Goal: Information Seeking & Learning: Learn about a topic

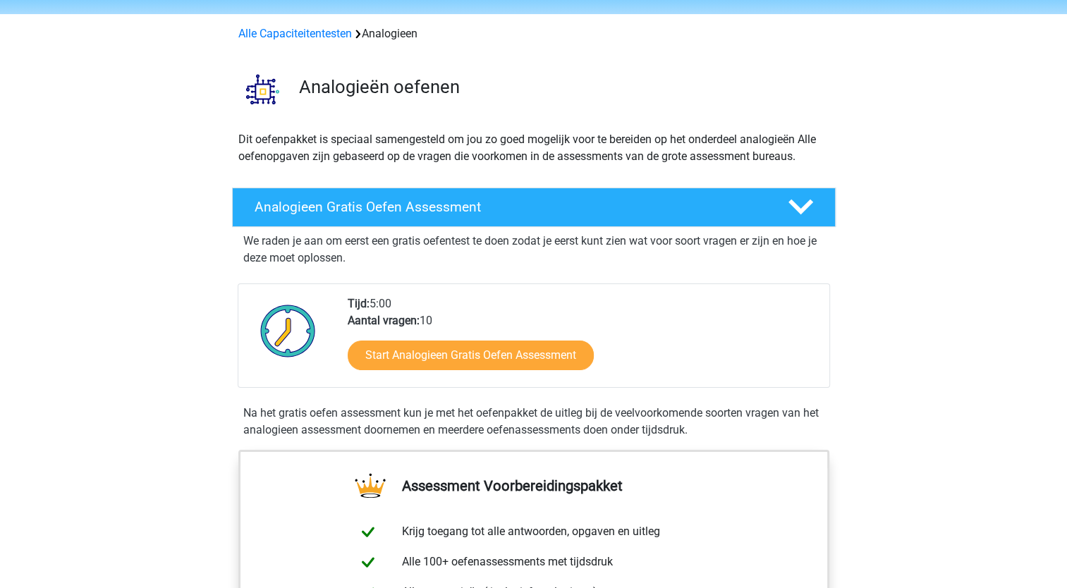
scroll to position [71, 0]
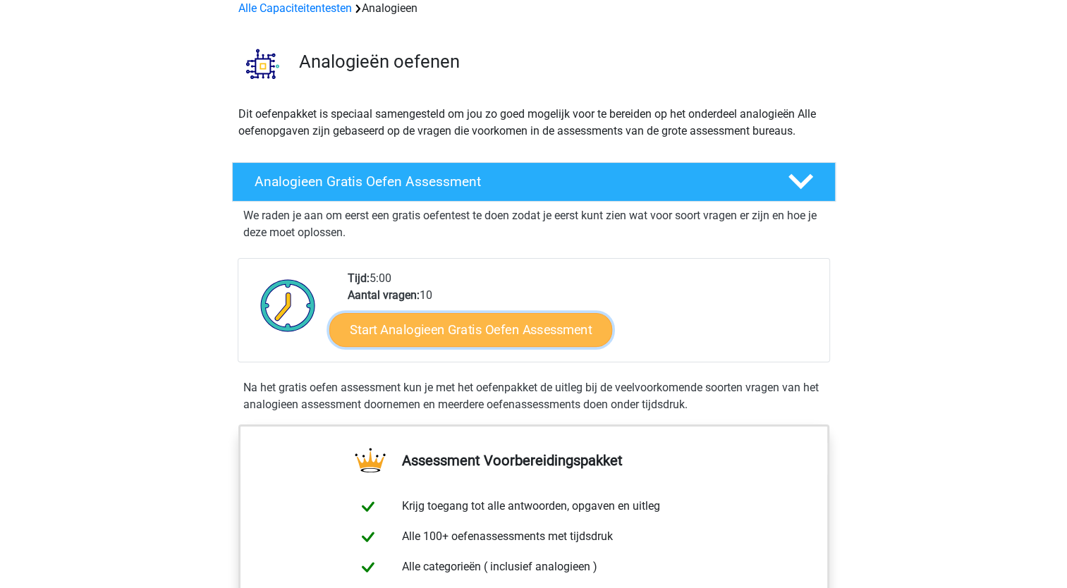
click at [512, 331] on link "Start Analogieen Gratis Oefen Assessment" at bounding box center [470, 329] width 283 height 34
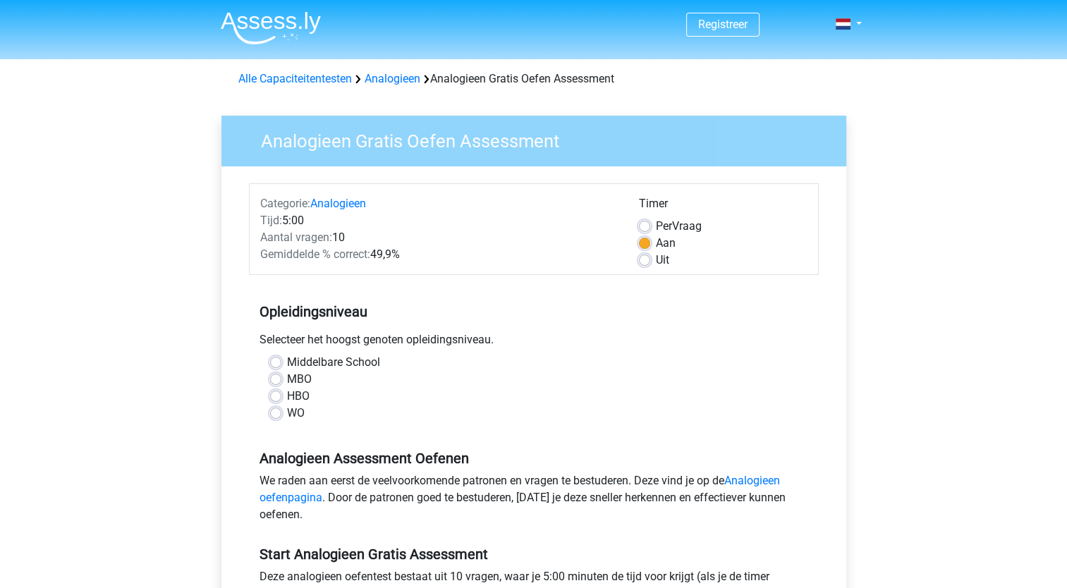
click at [291, 364] on label "Middelbare School" at bounding box center [333, 362] width 93 height 17
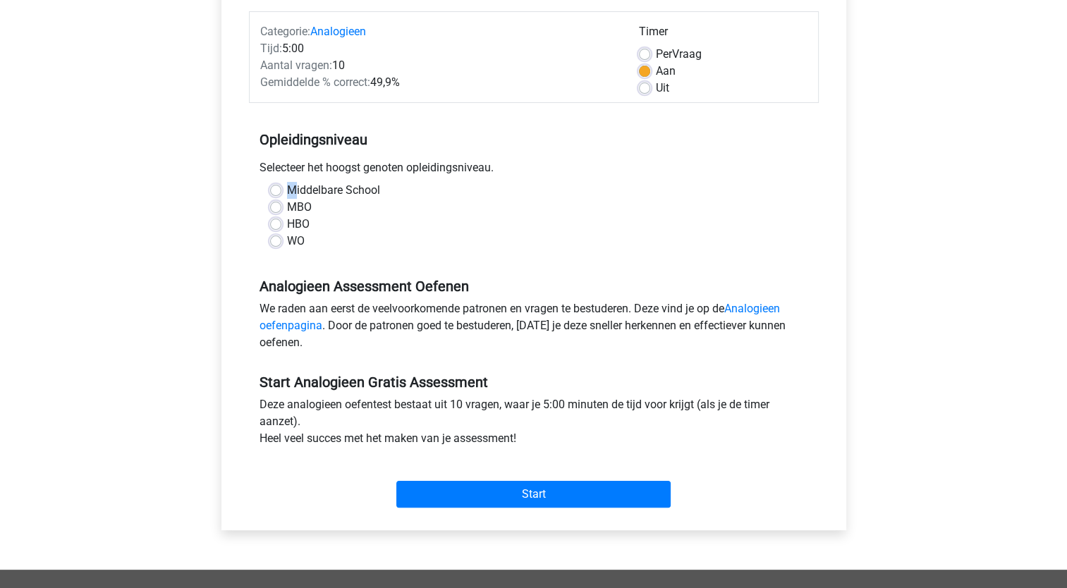
scroll to position [141, 0]
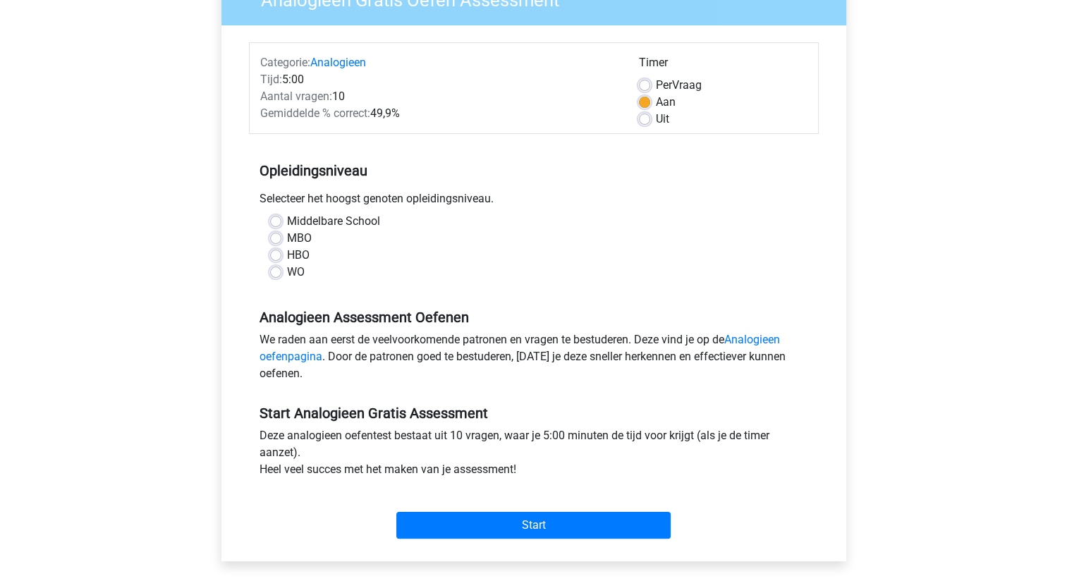
click at [287, 255] on label "HBO" at bounding box center [298, 255] width 23 height 17
click at [271, 255] on input "HBO" at bounding box center [275, 254] width 11 height 14
radio input "true"
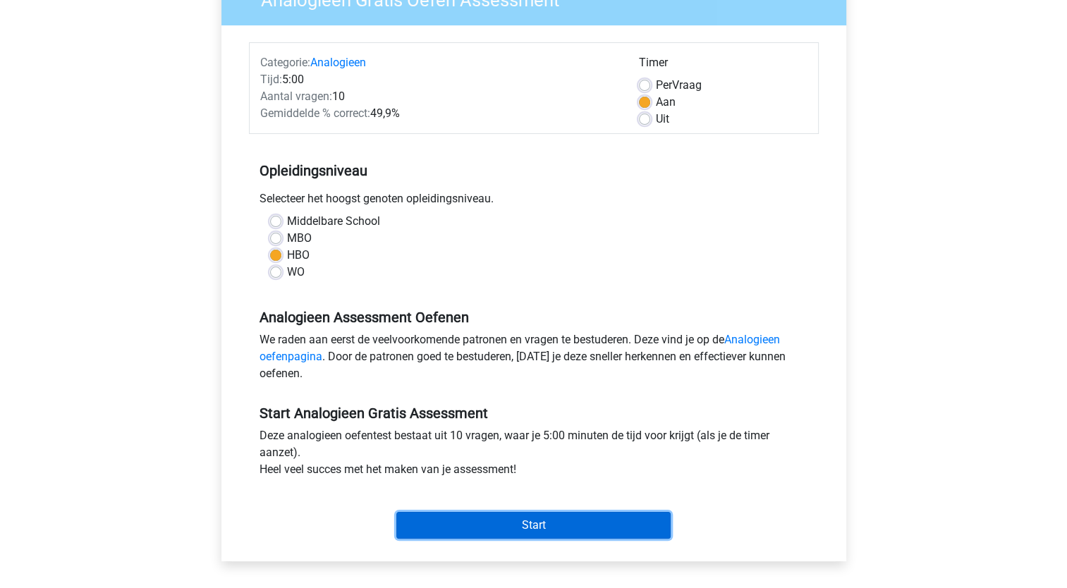
click at [580, 530] on input "Start" at bounding box center [533, 525] width 274 height 27
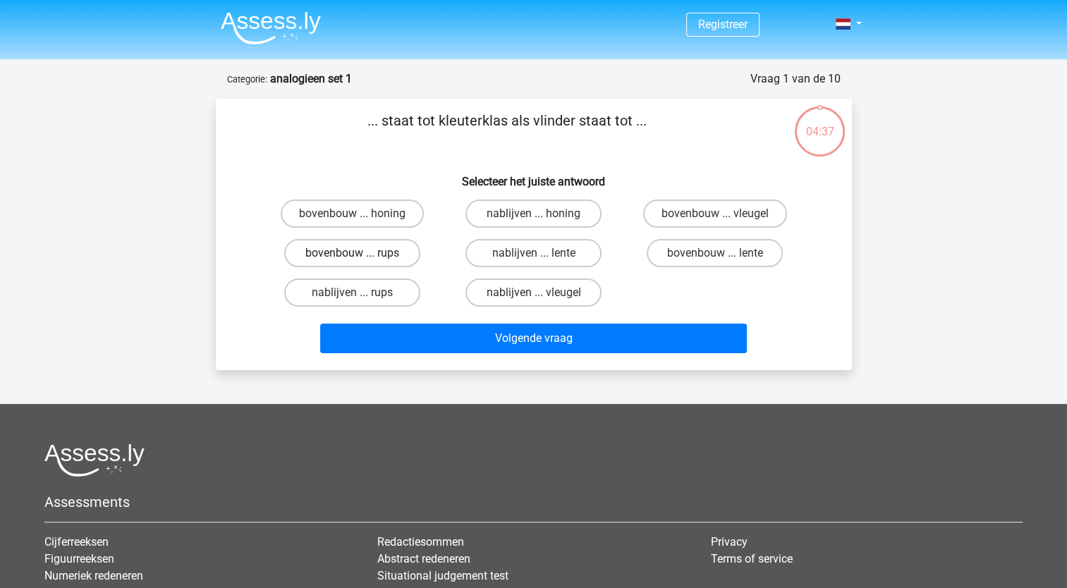
click at [386, 257] on label "bovenbouw ... rups" at bounding box center [352, 253] width 136 height 28
click at [361, 257] on input "bovenbouw ... rups" at bounding box center [356, 257] width 9 height 9
radio input "true"
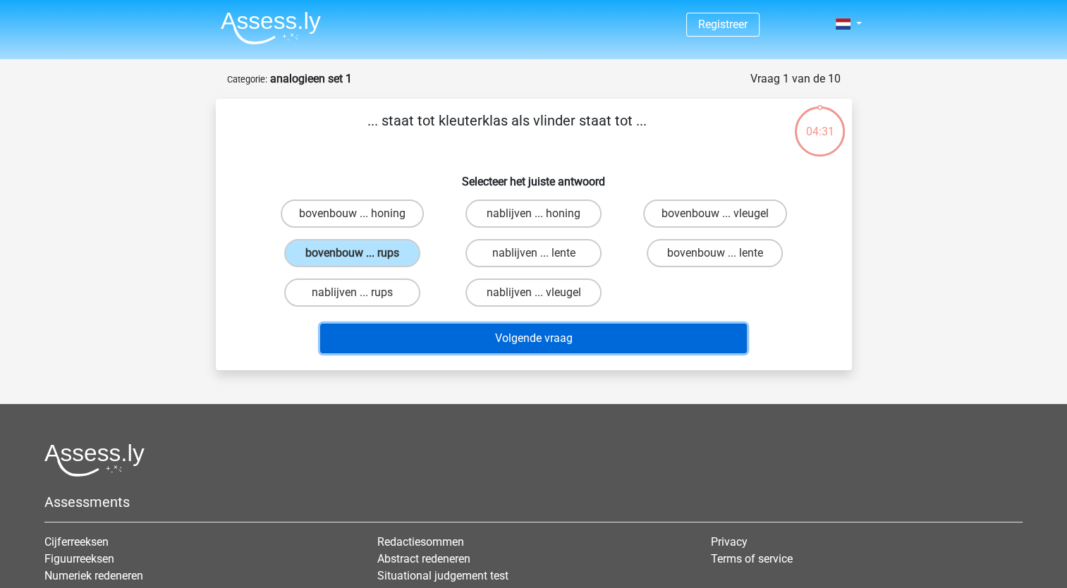
click at [555, 339] on button "Volgende vraag" at bounding box center [533, 339] width 427 height 30
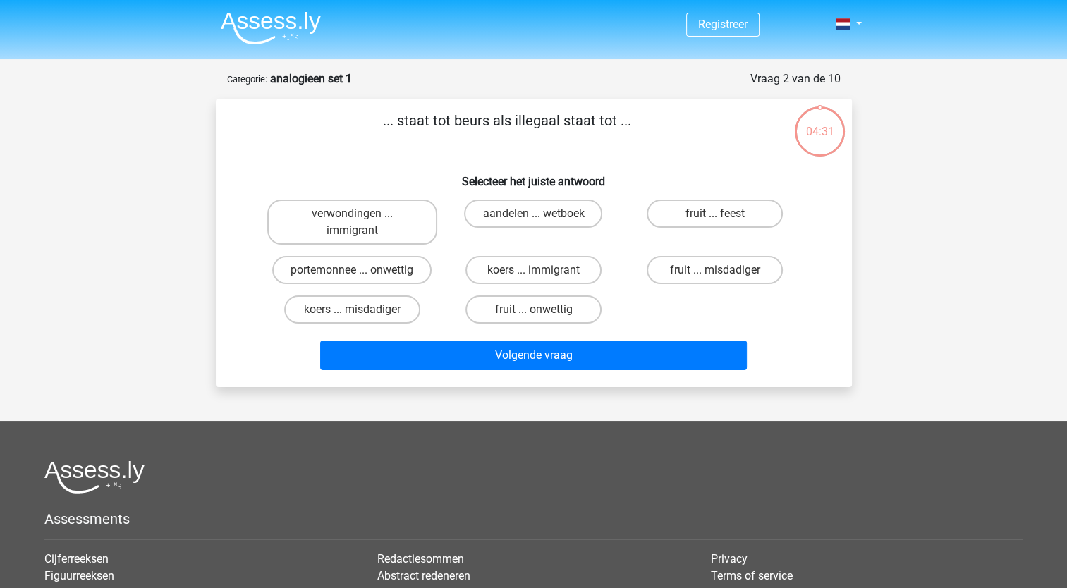
scroll to position [71, 0]
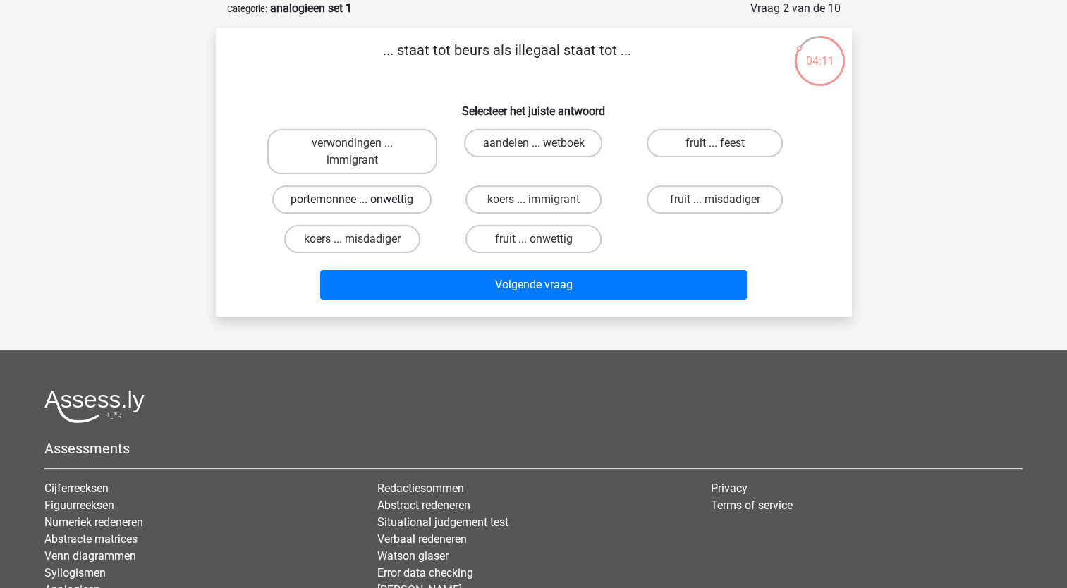
click at [401, 202] on label "portemonnee ... onwettig" at bounding box center [351, 199] width 159 height 28
click at [361, 202] on input "portemonnee ... onwettig" at bounding box center [356, 204] width 9 height 9
radio input "true"
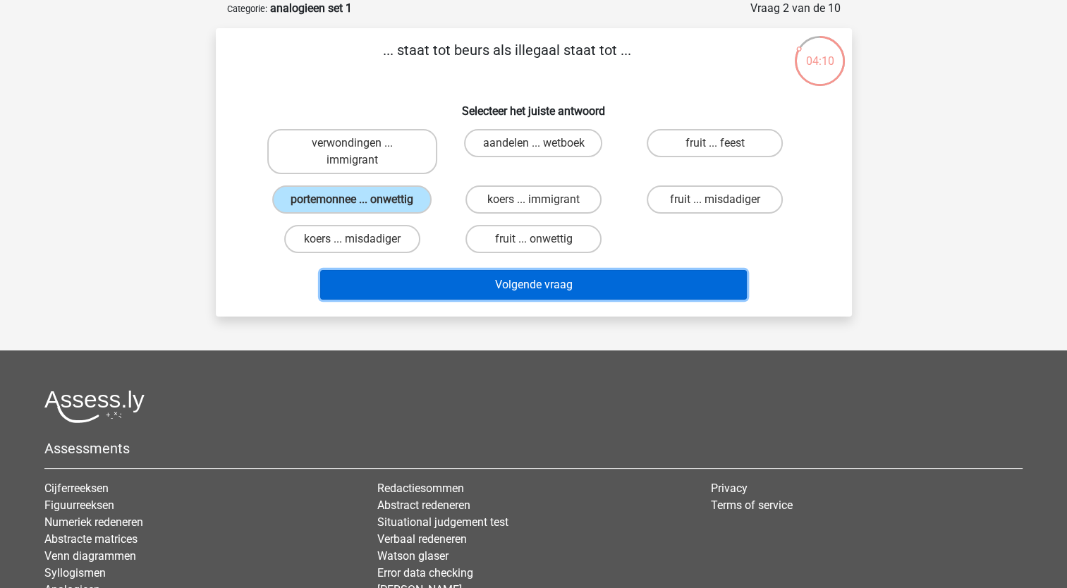
click at [561, 280] on button "Volgende vraag" at bounding box center [533, 285] width 427 height 30
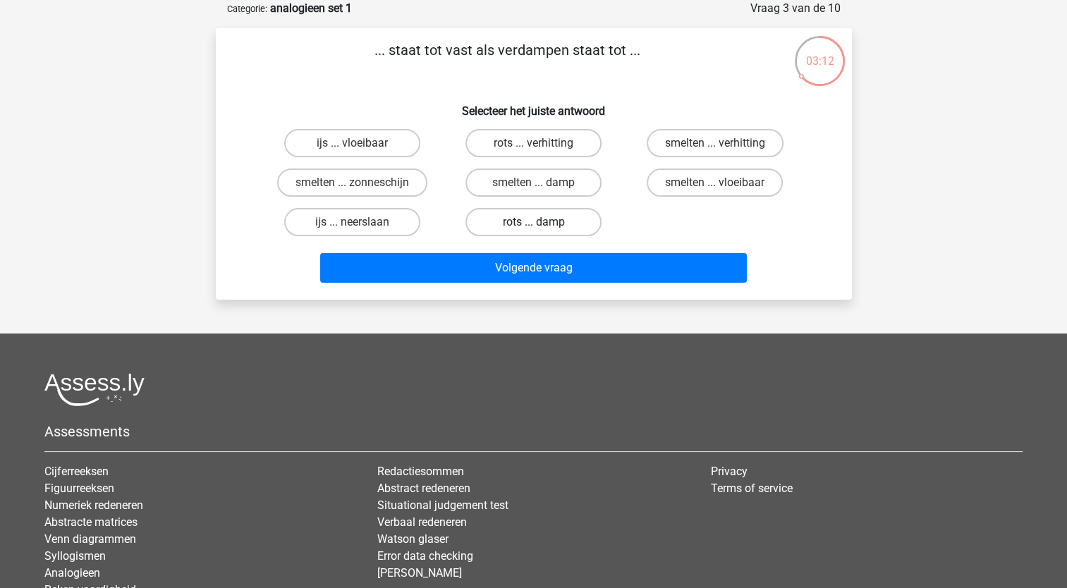
click at [548, 216] on label "rots ... damp" at bounding box center [533, 222] width 136 height 28
click at [542, 222] on input "rots ... damp" at bounding box center [537, 226] width 9 height 9
radio input "true"
click at [523, 283] on div "Volgende vraag" at bounding box center [534, 270] width 544 height 35
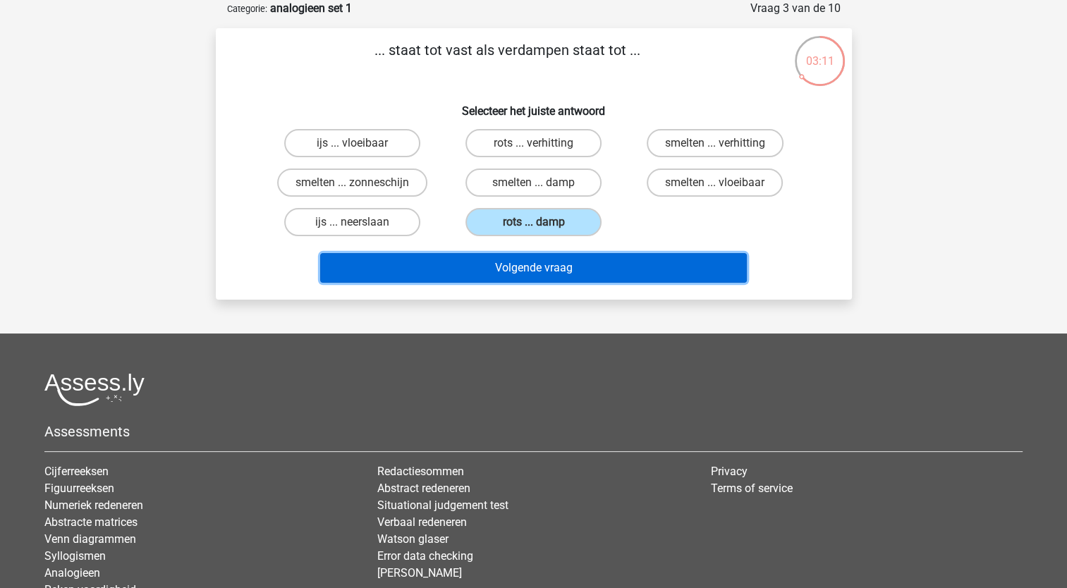
click at [514, 277] on button "Volgende vraag" at bounding box center [533, 268] width 427 height 30
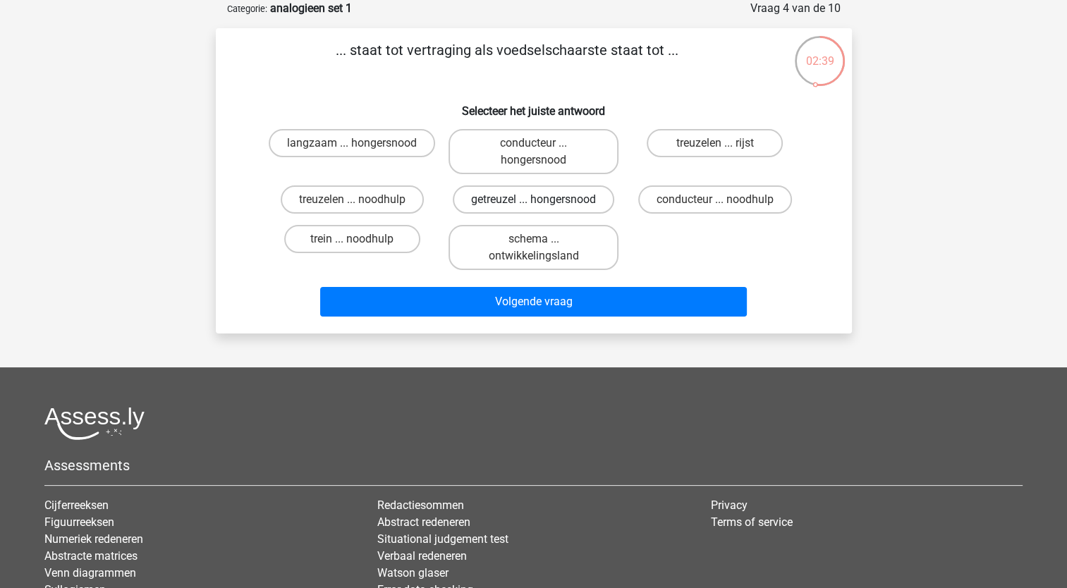
click at [561, 200] on label "getreuzel ... hongersnood" at bounding box center [533, 199] width 161 height 28
click at [542, 200] on input "getreuzel ... hongersnood" at bounding box center [537, 204] width 9 height 9
radio input "true"
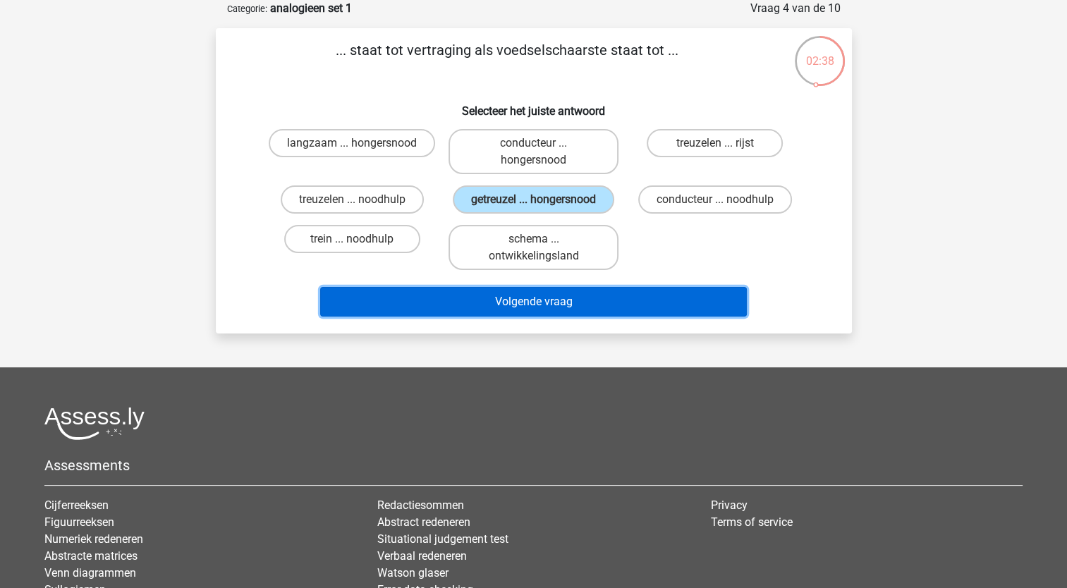
click at [539, 295] on button "Volgende vraag" at bounding box center [533, 302] width 427 height 30
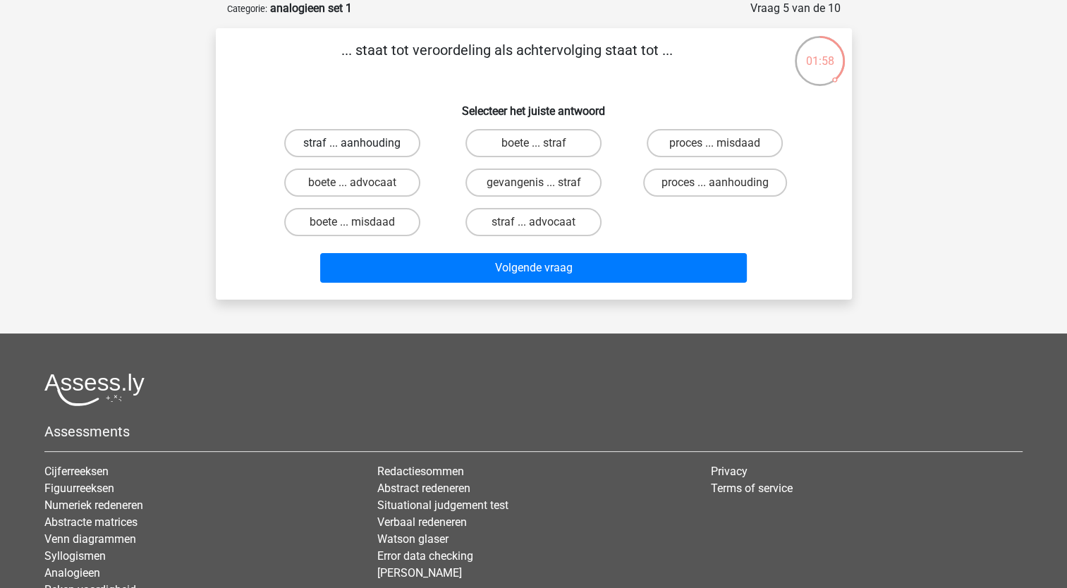
click at [384, 149] on label "straf ... aanhouding" at bounding box center [352, 143] width 136 height 28
click at [361, 149] on input "straf ... aanhouding" at bounding box center [356, 147] width 9 height 9
radio input "true"
click at [536, 250] on div "Volgende vraag" at bounding box center [533, 265] width 591 height 47
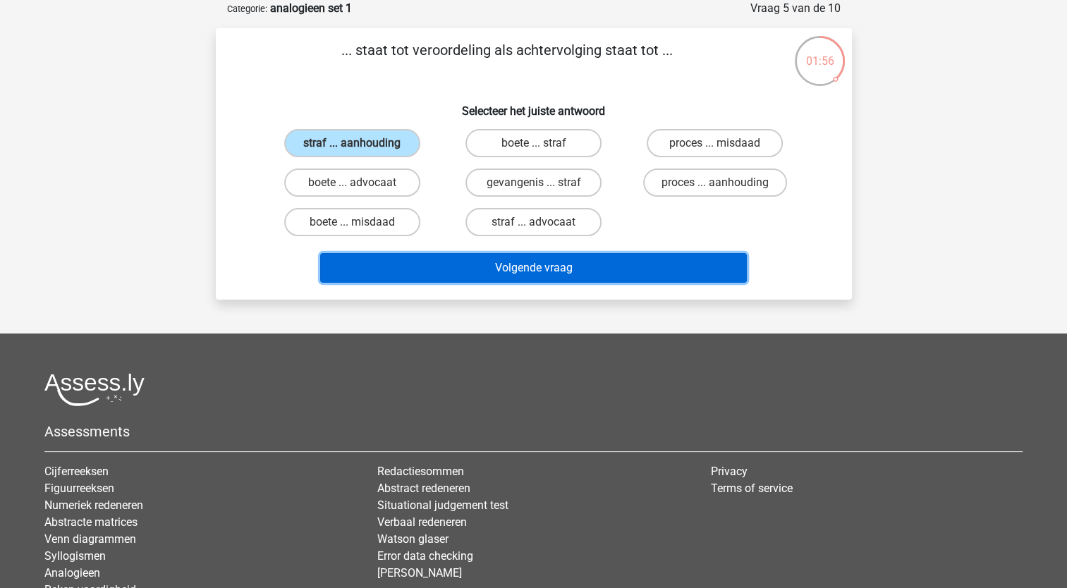
click at [537, 257] on button "Volgende vraag" at bounding box center [533, 268] width 427 height 30
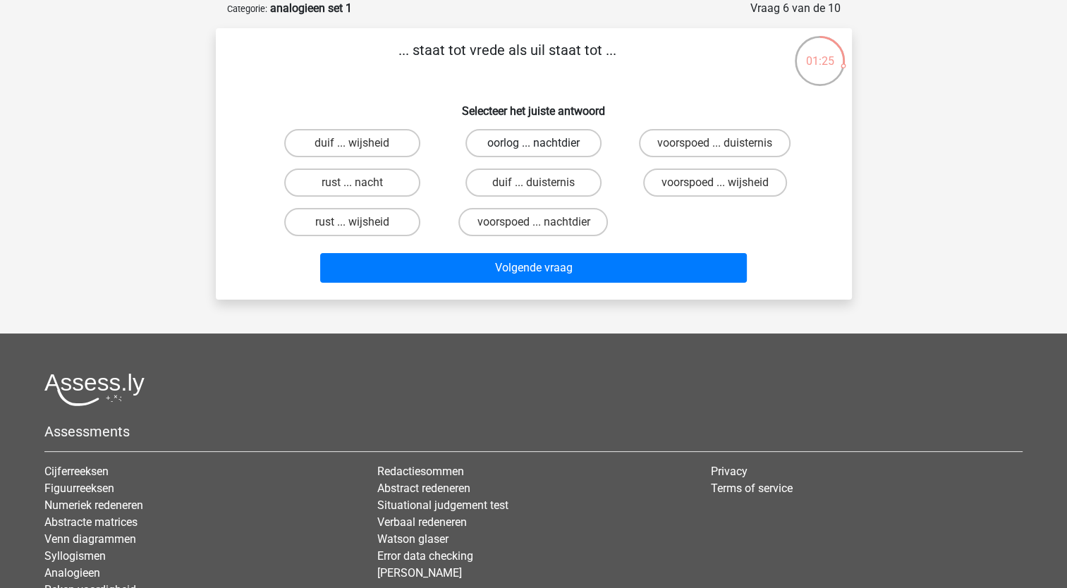
click at [554, 147] on label "oorlog ... nachtdier" at bounding box center [533, 143] width 136 height 28
click at [542, 147] on input "oorlog ... nachtdier" at bounding box center [537, 147] width 9 height 9
radio input "true"
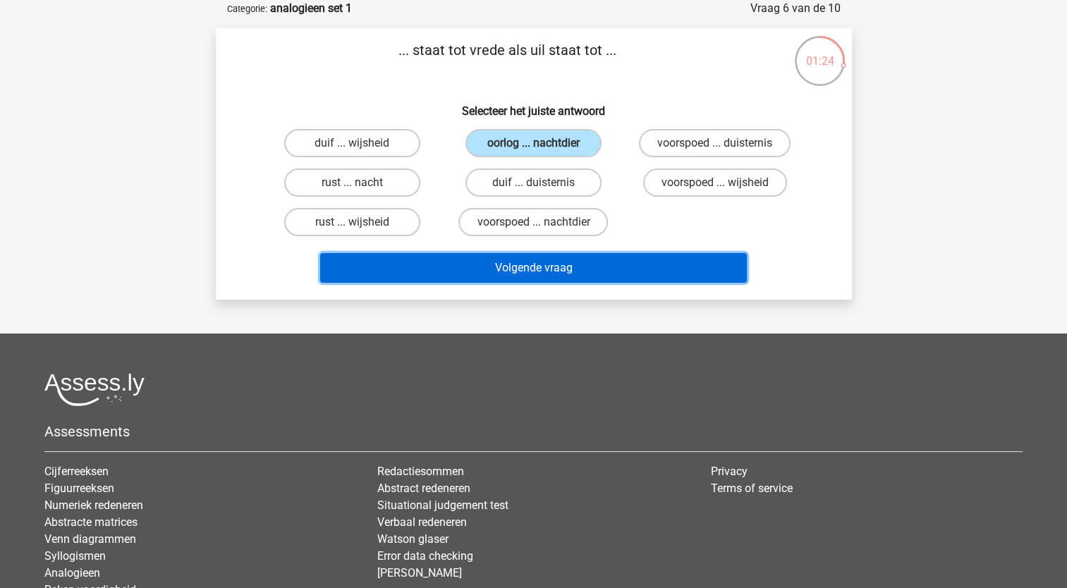
click at [544, 264] on button "Volgende vraag" at bounding box center [533, 268] width 427 height 30
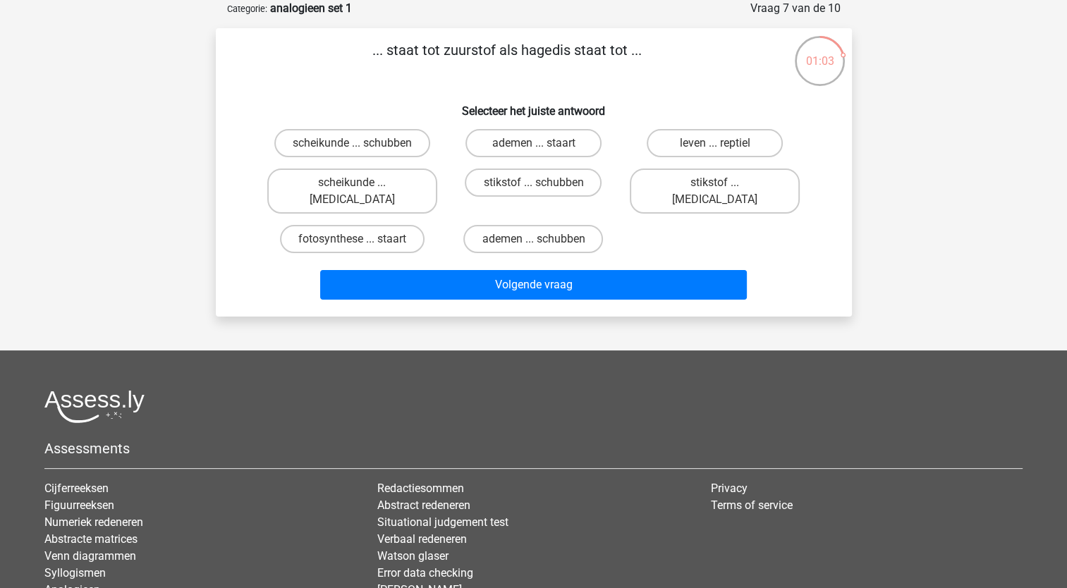
click at [542, 239] on input "ademen ... schubben" at bounding box center [537, 243] width 9 height 9
radio input "true"
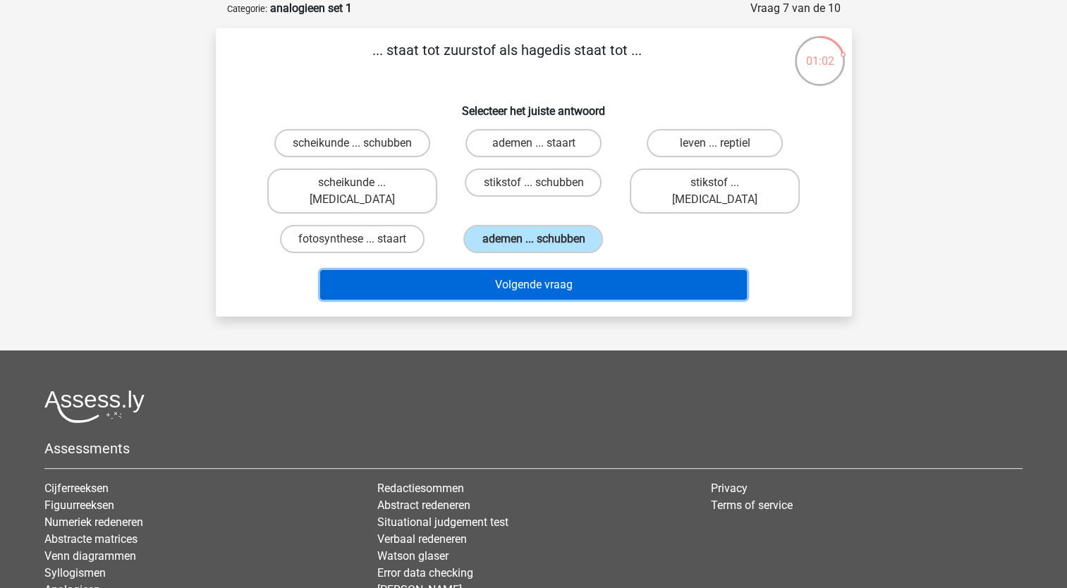
click at [547, 270] on button "Volgende vraag" at bounding box center [533, 285] width 427 height 30
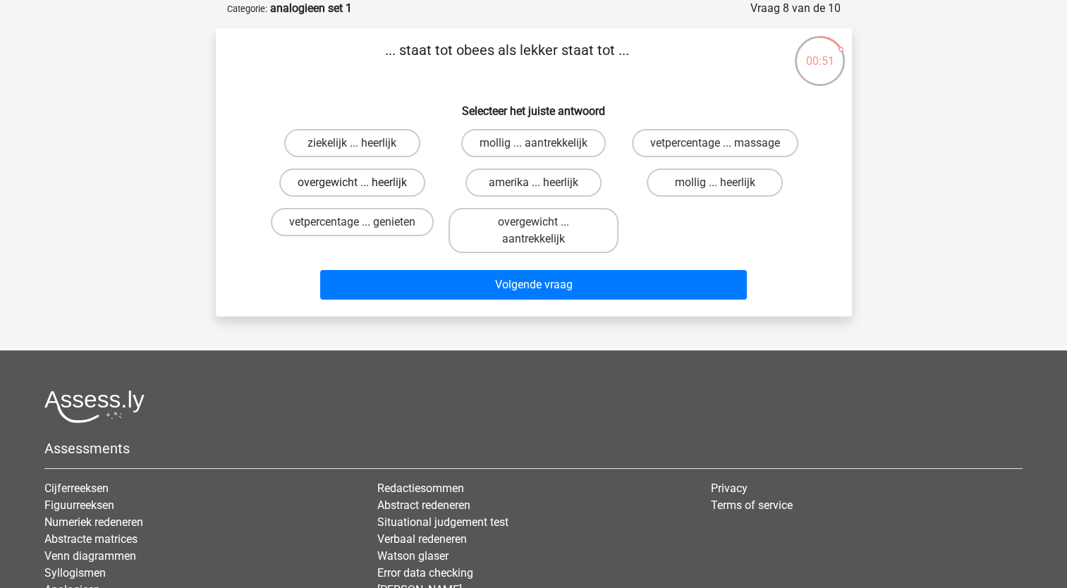
click at [383, 188] on label "overgewicht ... heerlijk" at bounding box center [352, 183] width 146 height 28
click at [361, 188] on input "overgewicht ... heerlijk" at bounding box center [356, 187] width 9 height 9
radio input "true"
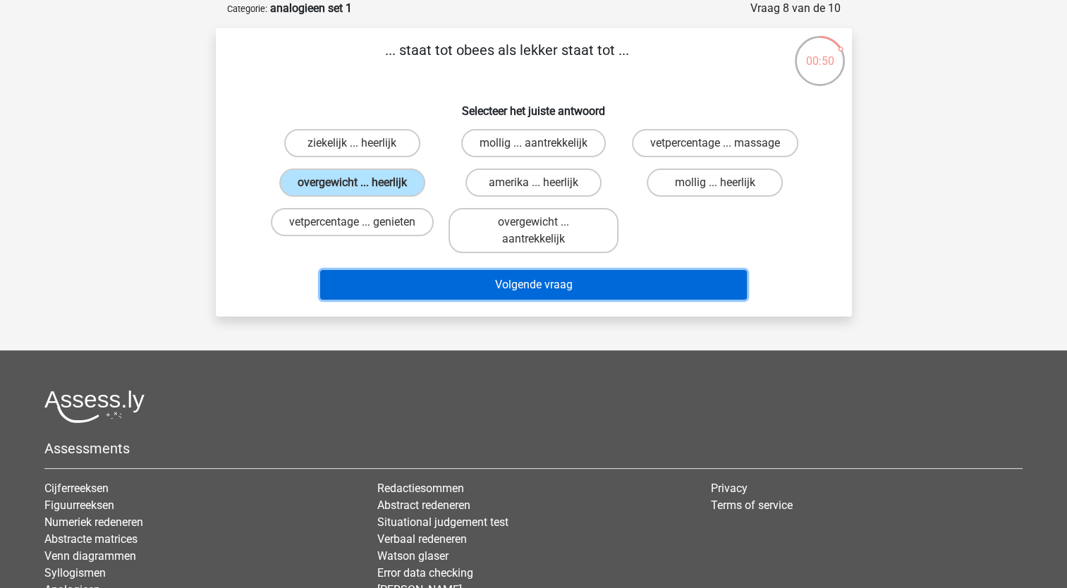
click at [533, 281] on button "Volgende vraag" at bounding box center [533, 285] width 427 height 30
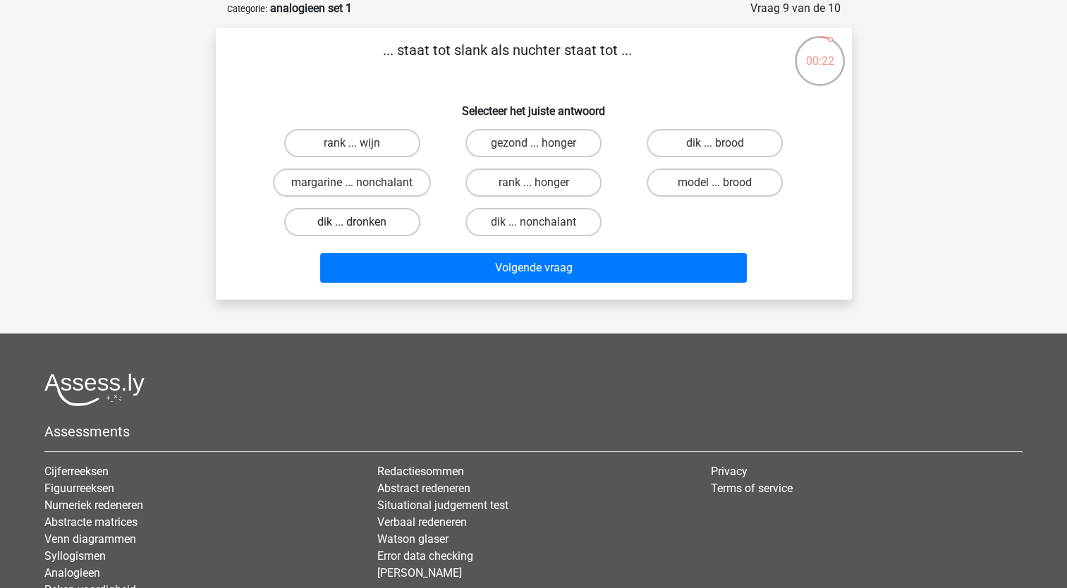
click at [396, 221] on label "dik ... dronken" at bounding box center [352, 222] width 136 height 28
click at [361, 222] on input "dik ... dronken" at bounding box center [356, 226] width 9 height 9
radio input "true"
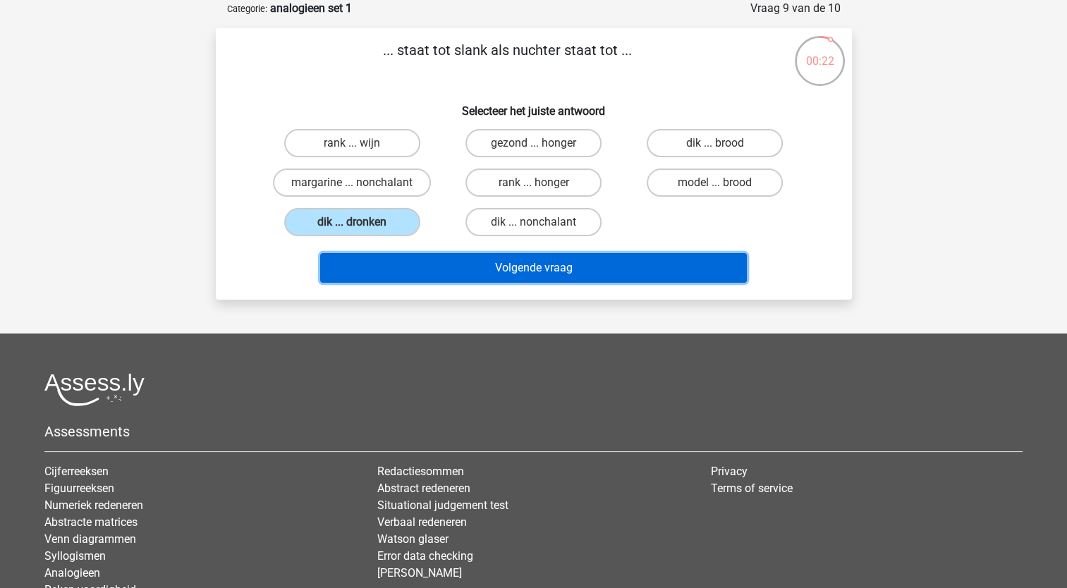
click at [482, 271] on button "Volgende vraag" at bounding box center [533, 268] width 427 height 30
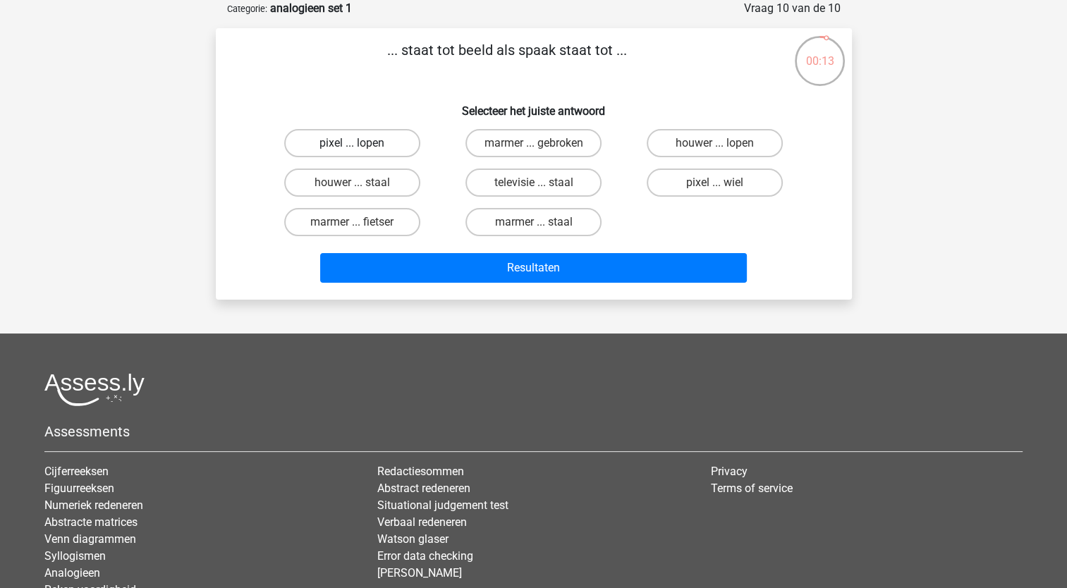
click at [365, 145] on label "pixel ... lopen" at bounding box center [352, 143] width 136 height 28
click at [361, 145] on input "pixel ... lopen" at bounding box center [356, 147] width 9 height 9
radio input "true"
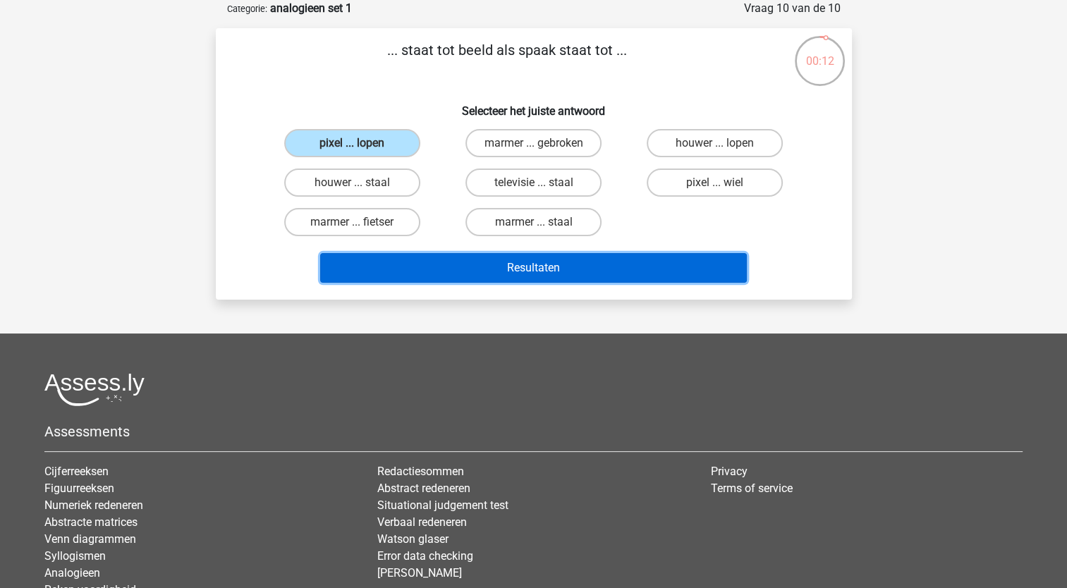
click at [560, 271] on button "Resultaten" at bounding box center [533, 268] width 427 height 30
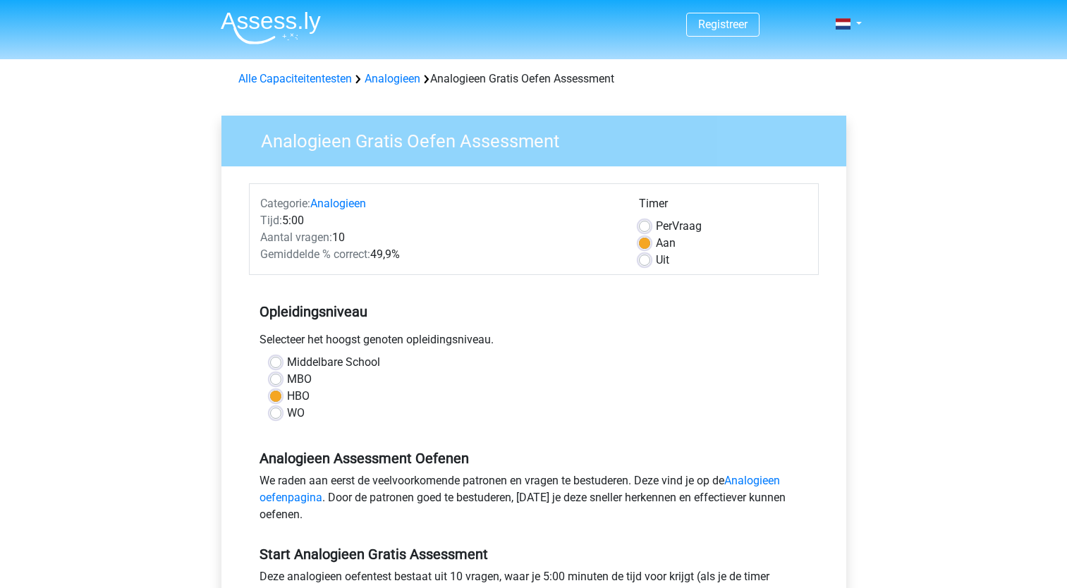
scroll to position [141, 0]
